Goal: Task Accomplishment & Management: Complete application form

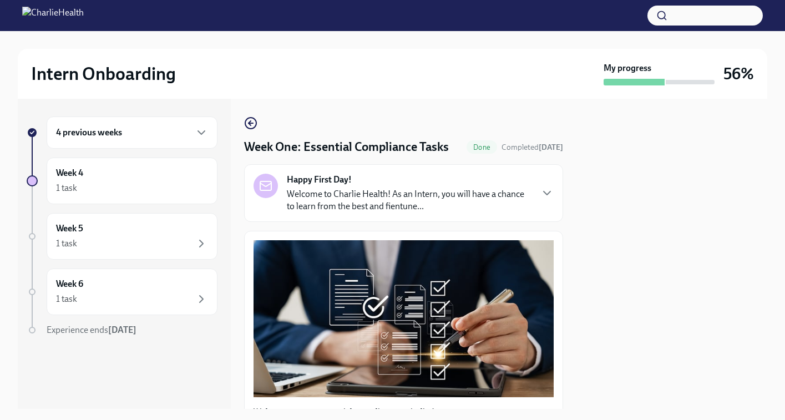
scroll to position [2662, 0]
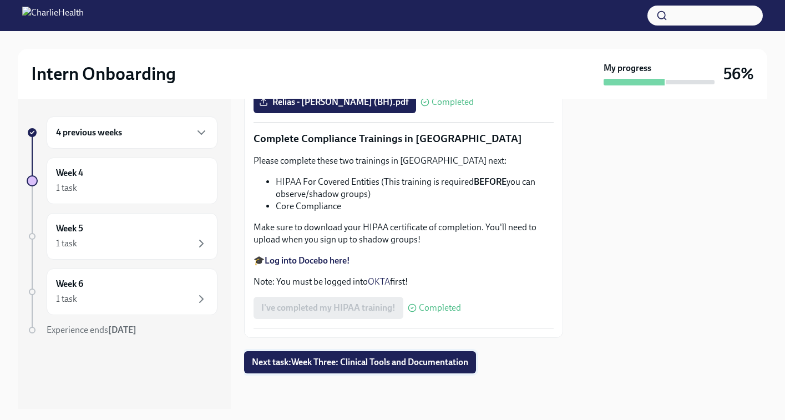
click at [360, 352] on button "Next task : Week Three: Clinical Tools and Documentation" at bounding box center [360, 362] width 232 height 22
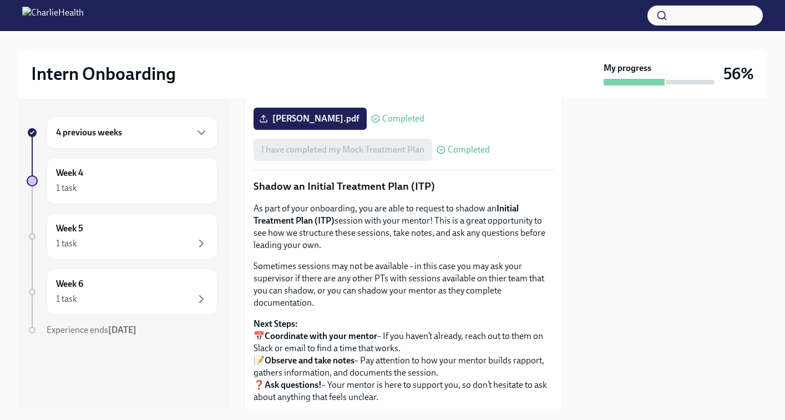
scroll to position [1112, 0]
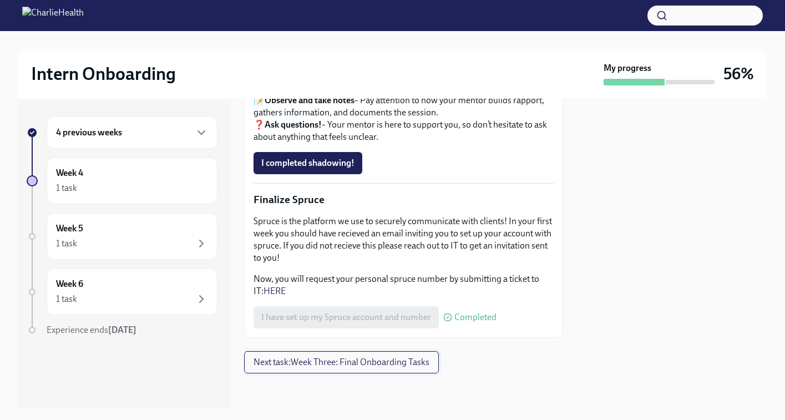
click at [320, 362] on span "Next task : Week Three: Final Onboarding Tasks" at bounding box center [342, 362] width 176 height 11
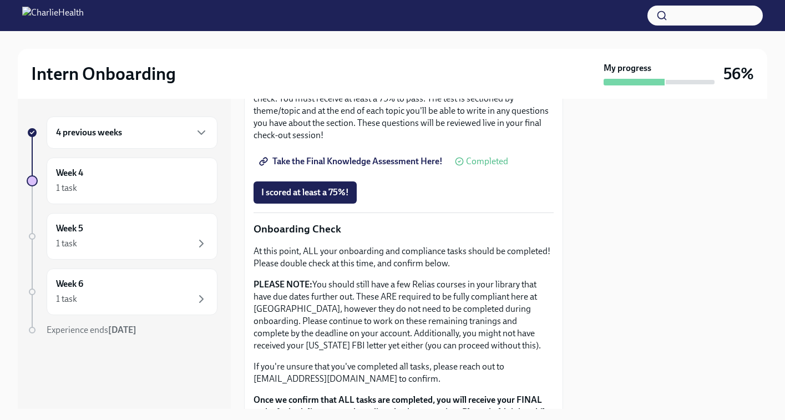
scroll to position [600, 0]
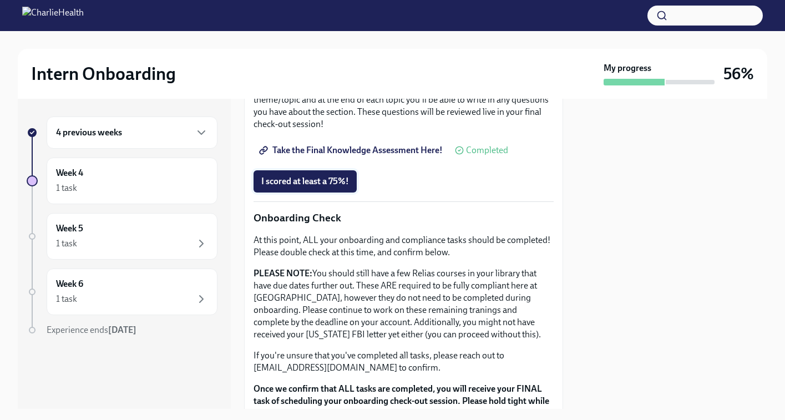
click at [331, 176] on button "I scored at least a 75%!" at bounding box center [305, 181] width 103 height 22
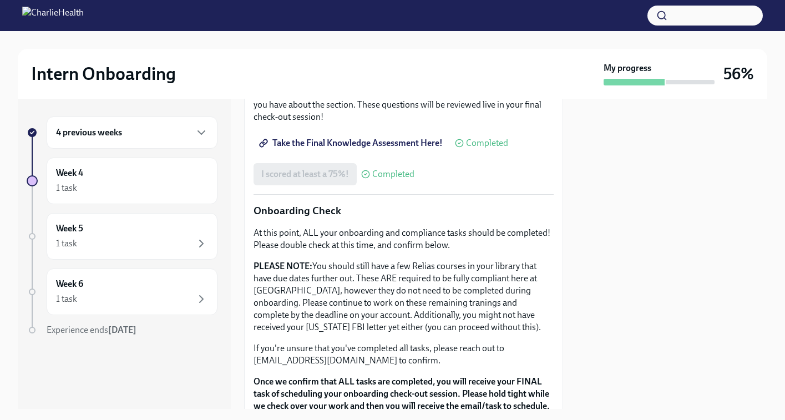
scroll to position [536, 0]
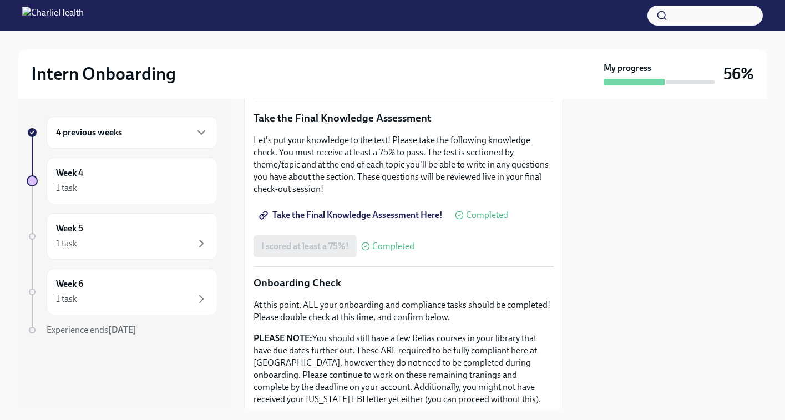
click at [419, 215] on span "Take the Final Knowledge Assessment Here!" at bounding box center [351, 215] width 181 height 11
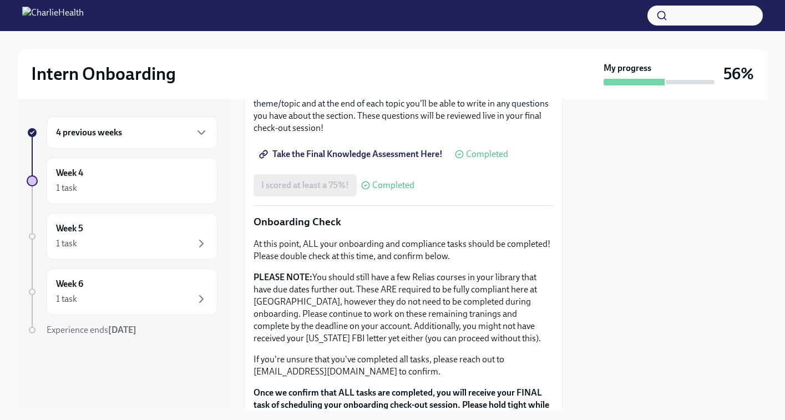
scroll to position [602, 0]
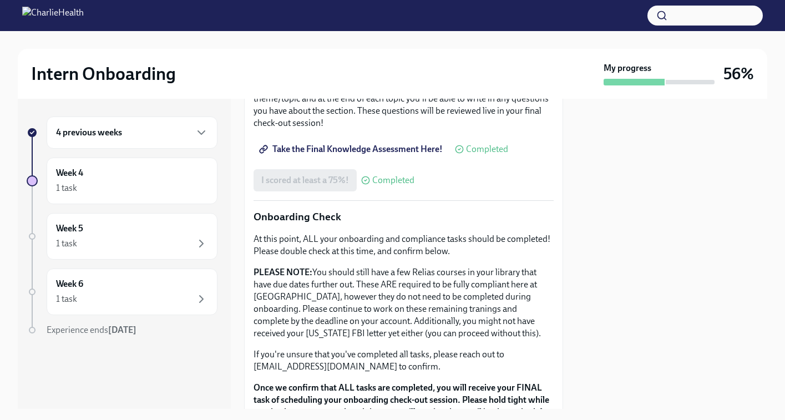
click at [296, 179] on div "I scored at least a 75%! Completed" at bounding box center [334, 180] width 161 height 22
click at [395, 181] on span "Completed" at bounding box center [393, 180] width 42 height 9
click at [360, 151] on span "Take the Final Knowledge Assessment Here!" at bounding box center [351, 149] width 181 height 11
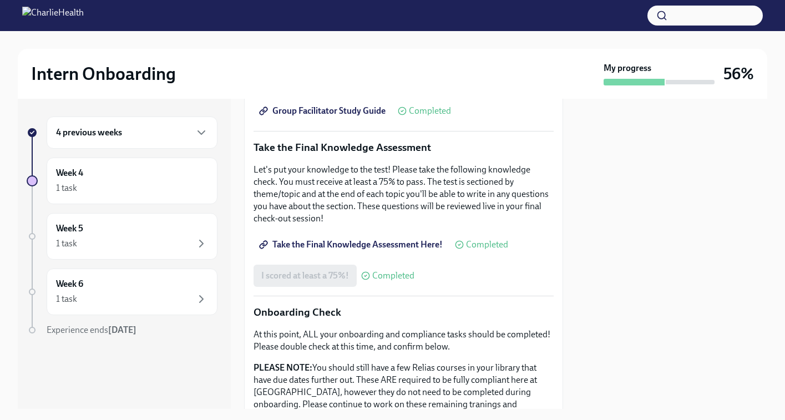
scroll to position [504, 0]
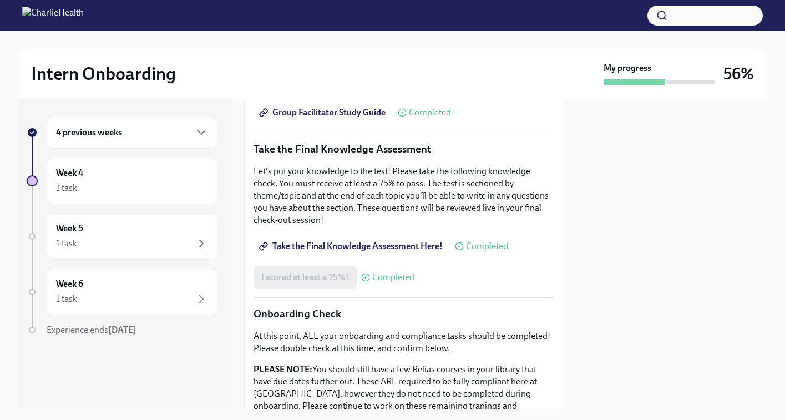
click at [483, 245] on span "Completed" at bounding box center [487, 246] width 42 height 9
click at [414, 240] on link "Take the Final Knowledge Assessment Here!" at bounding box center [352, 246] width 197 height 22
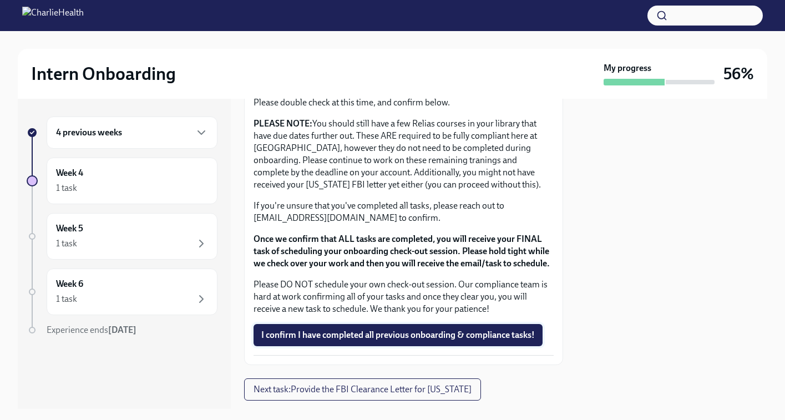
click at [312, 327] on button "I confirm I have completed all previous onboarding & compliance tasks!" at bounding box center [398, 335] width 289 height 22
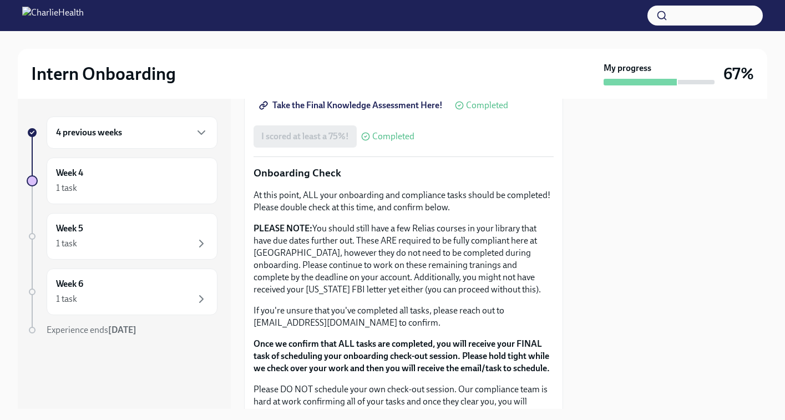
scroll to position [791, 0]
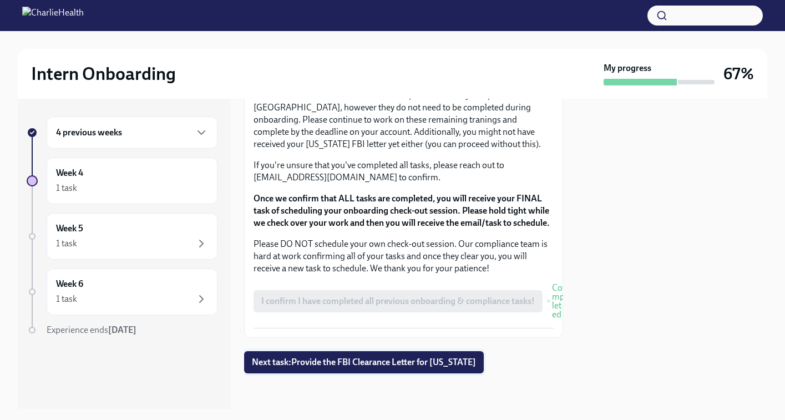
click at [320, 364] on span "Next task : Provide the FBI Clearance Letter for [US_STATE]" at bounding box center [364, 362] width 224 height 11
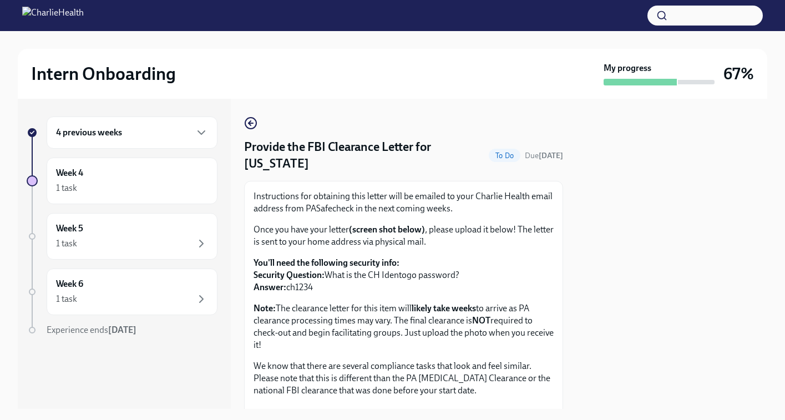
scroll to position [205, 0]
